Goal: Browse casually: Explore the website without a specific task or goal

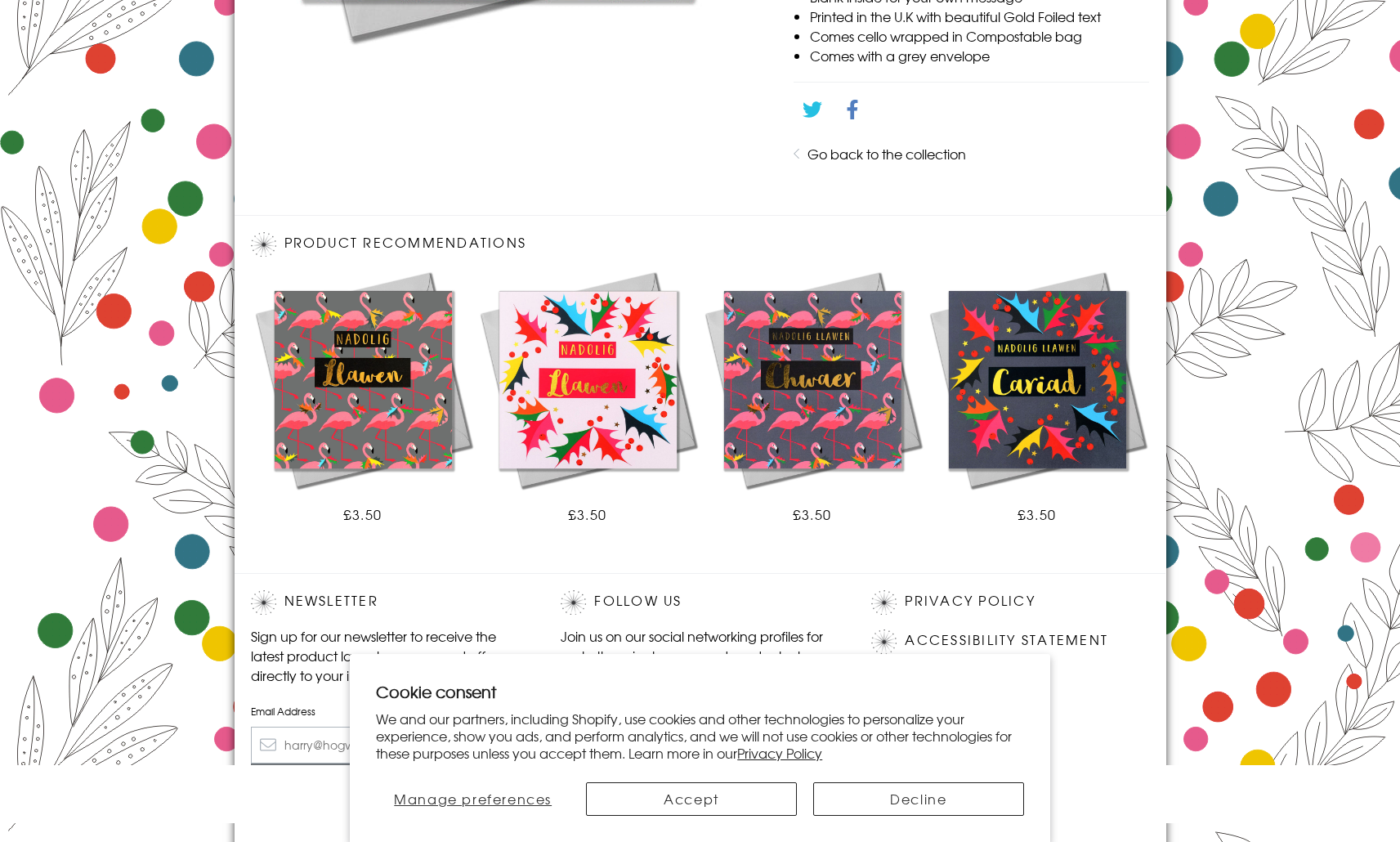
scroll to position [787, 0]
